Goal: Find specific page/section: Find specific page/section

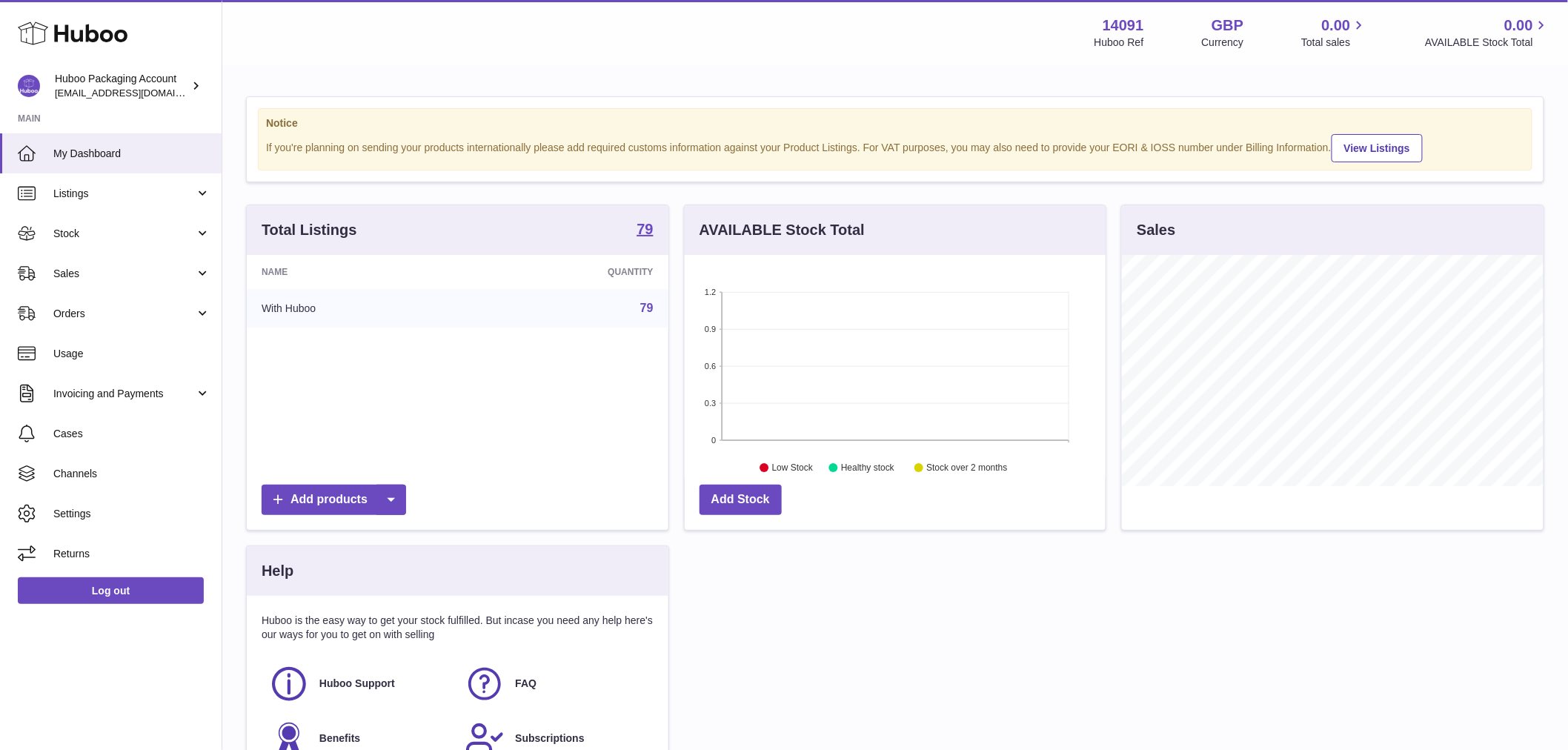
scroll to position [231, 421]
click at [99, 201] on link "Listings" at bounding box center [110, 193] width 221 height 40
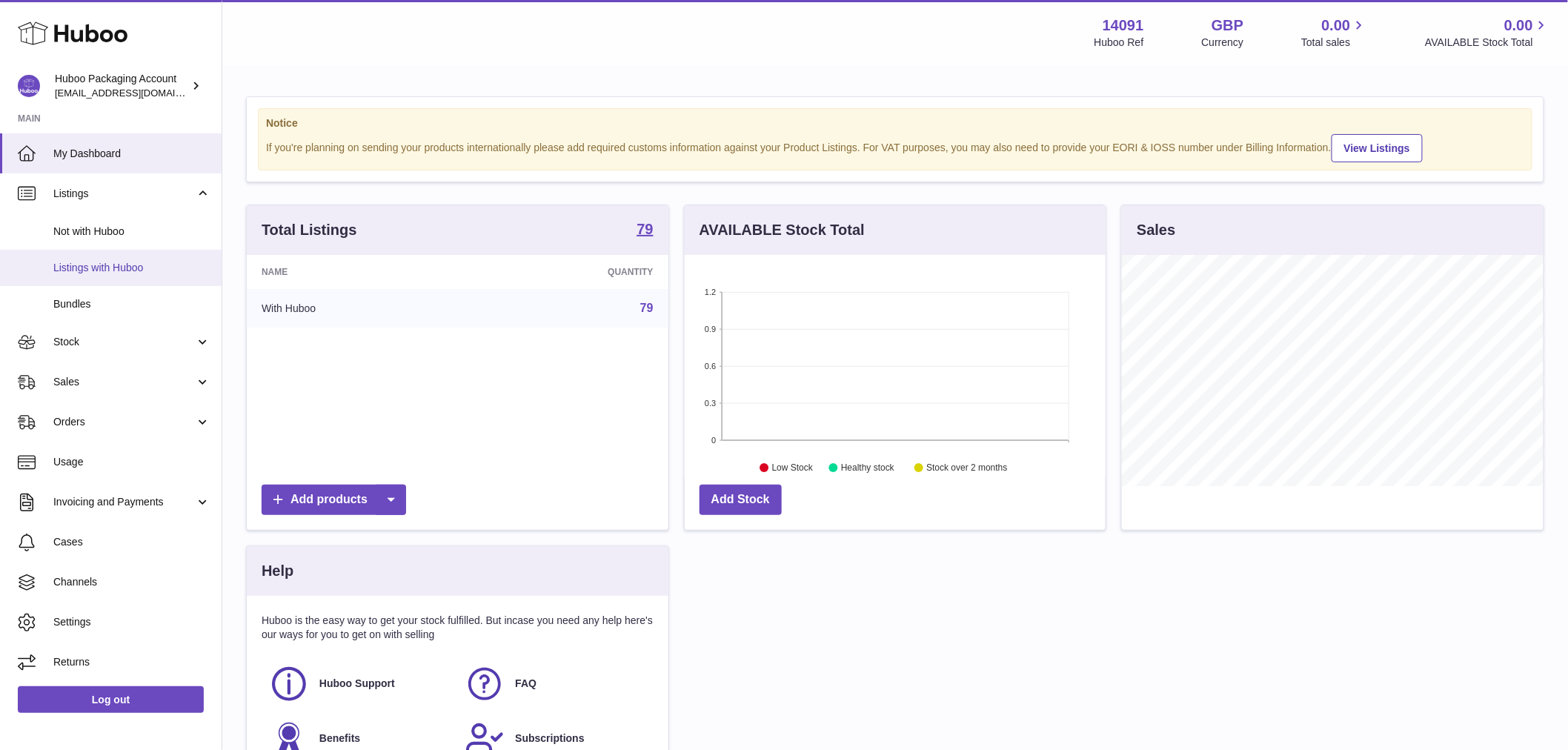
click at [102, 276] on link "Listings with Huboo" at bounding box center [110, 268] width 221 height 36
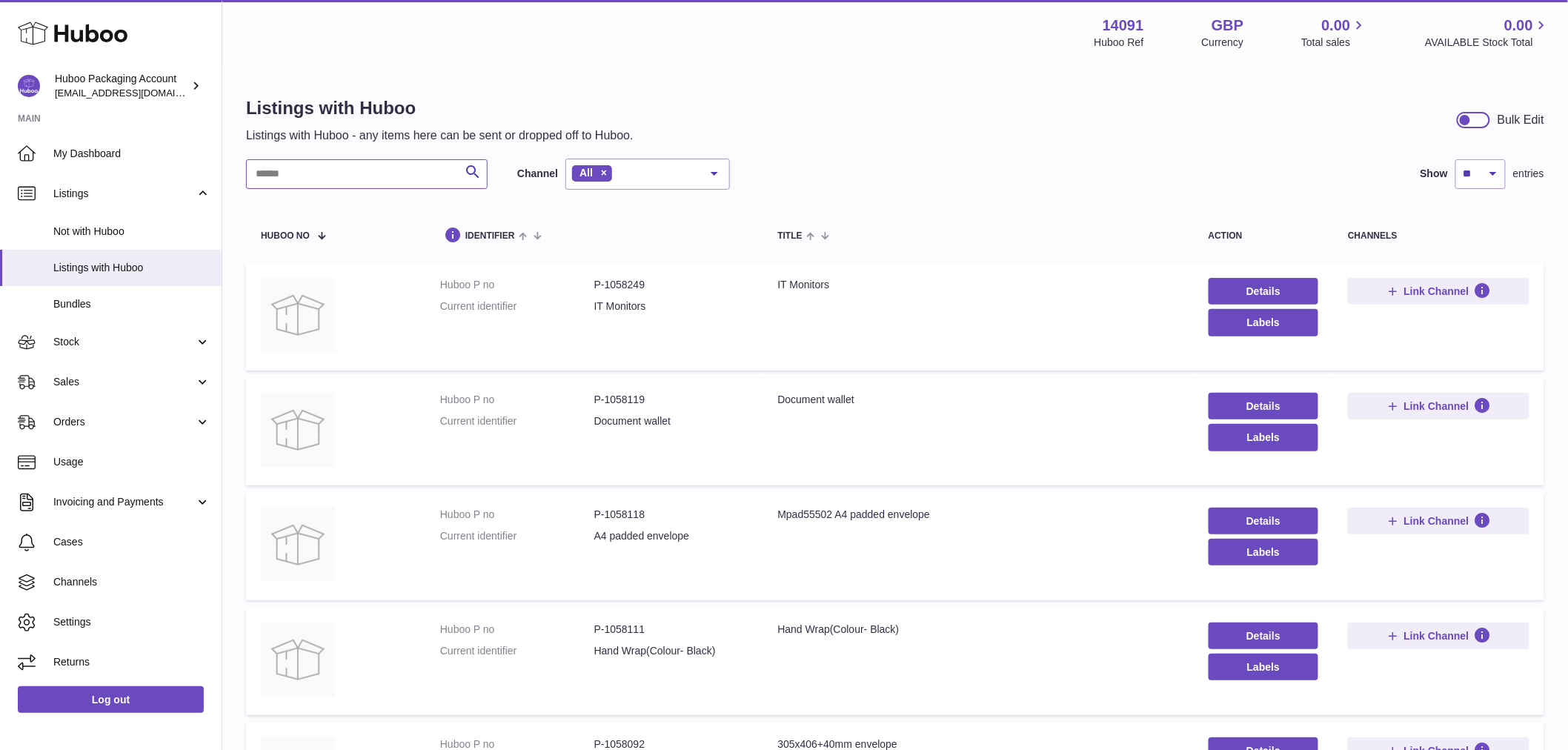
click at [428, 174] on input "text" at bounding box center [367, 174] width 241 height 30
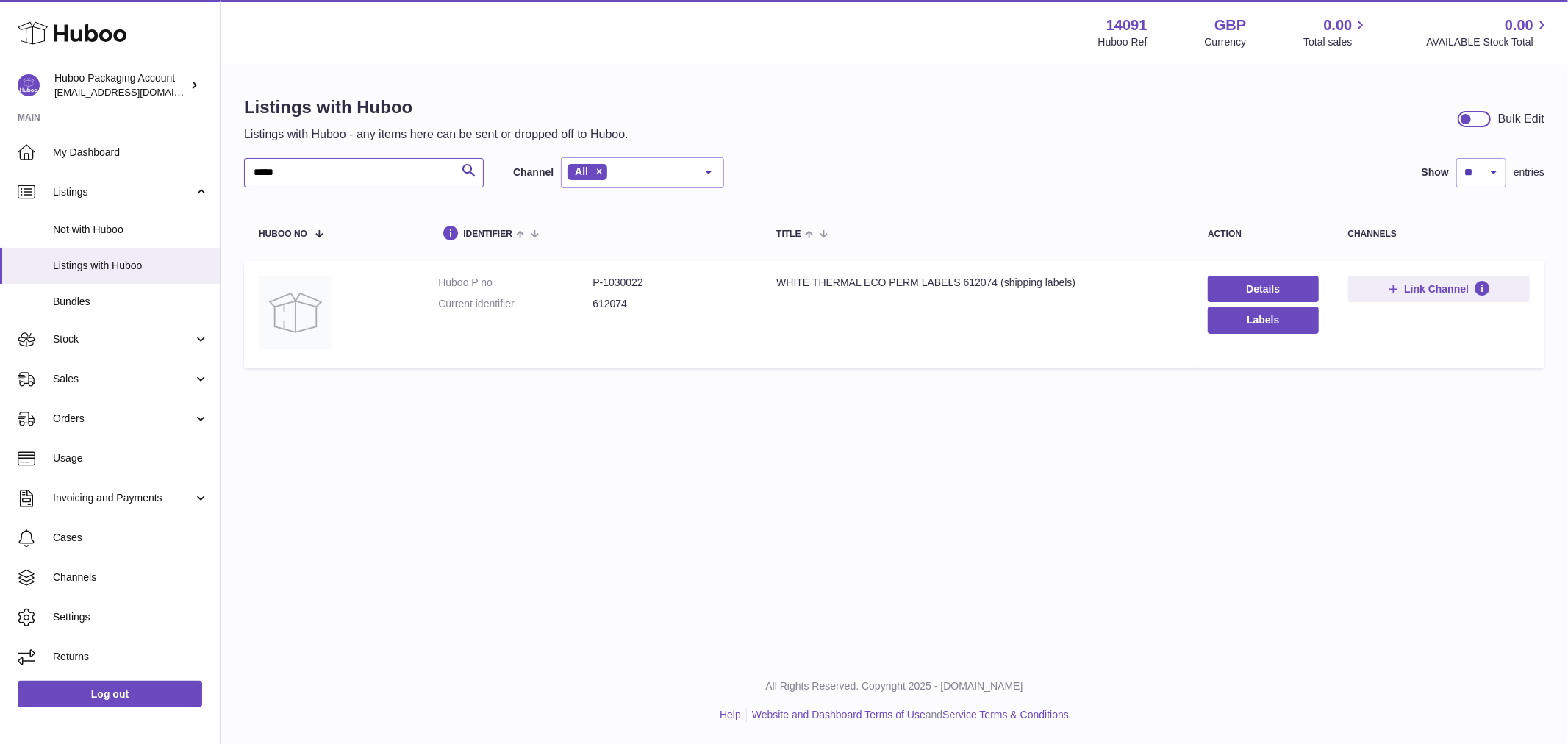
type input "*****"
click at [614, 279] on dd "P-1030022" at bounding box center [670, 282] width 154 height 14
copy dd "1030022"
